Goal: Navigation & Orientation: Find specific page/section

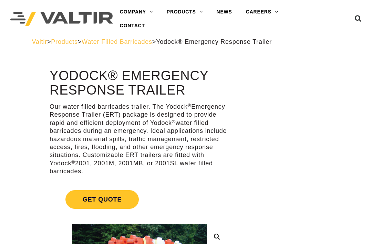
click at [117, 41] on span "Water Filled Barricades" at bounding box center [117, 41] width 71 height 7
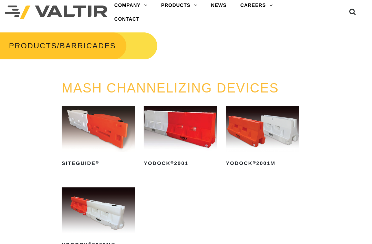
scroll to position [0, 6]
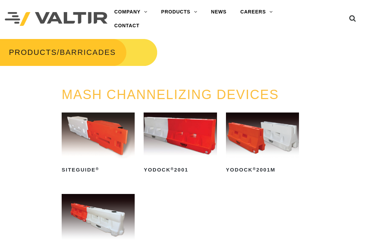
click at [32, 51] on link "PRODUCTS" at bounding box center [33, 52] width 48 height 9
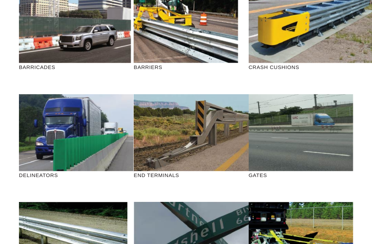
scroll to position [97, 0]
click at [48, 21] on link "VIEW BARRICADES" at bounding box center [75, 28] width 84 height 16
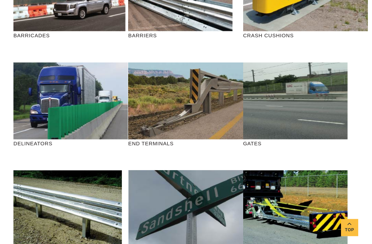
scroll to position [129, 6]
click at [147, 101] on link "VIEW END TERMINALS" at bounding box center [188, 104] width 93 height 16
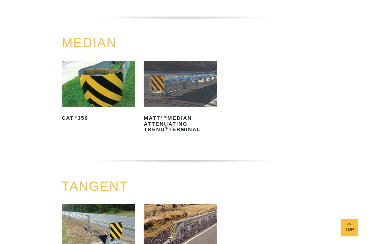
scroll to position [290, 6]
